Goal: Navigation & Orientation: Find specific page/section

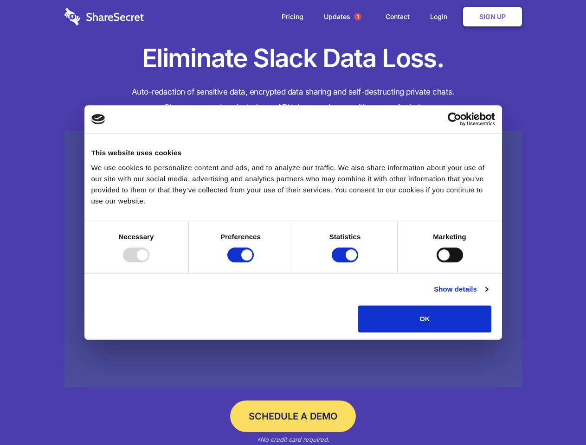
click at [149, 263] on div at bounding box center [136, 255] width 26 height 15
click at [254, 263] on input "Preferences" at bounding box center [240, 255] width 26 height 15
checkbox input "false"
click at [346, 263] on input "Statistics" at bounding box center [345, 255] width 26 height 15
checkbox input "false"
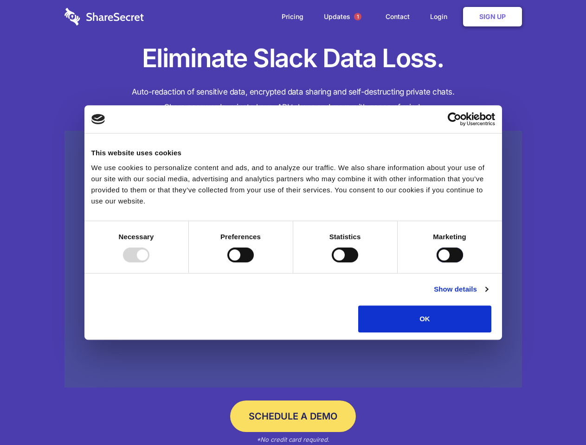
click at [436, 263] on input "Marketing" at bounding box center [449, 255] width 26 height 15
checkbox input "true"
click at [487, 295] on link "Show details" at bounding box center [461, 289] width 54 height 11
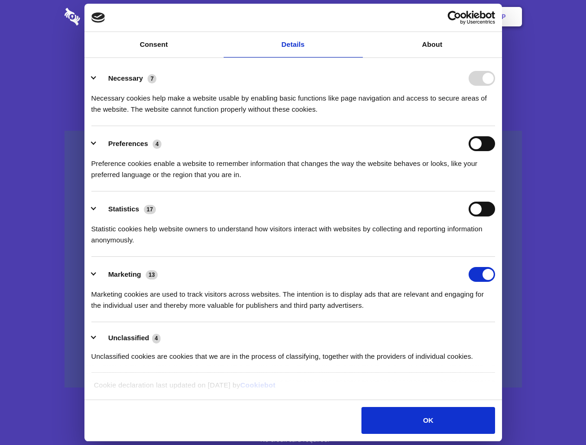
click at [495, 126] on li "Necessary 7 Necessary cookies help make a website usable by enabling basic func…" at bounding box center [293, 93] width 404 height 65
click at [357, 17] on span "1" at bounding box center [357, 16] width 7 height 7
